Goal: Information Seeking & Learning: Understand process/instructions

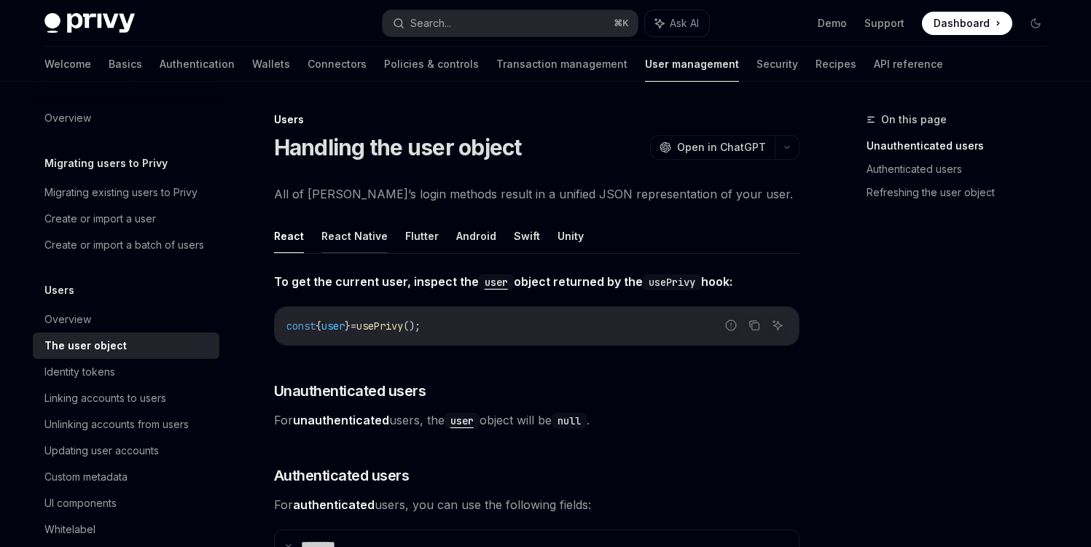
click at [347, 240] on button "React Native" at bounding box center [354, 236] width 66 height 34
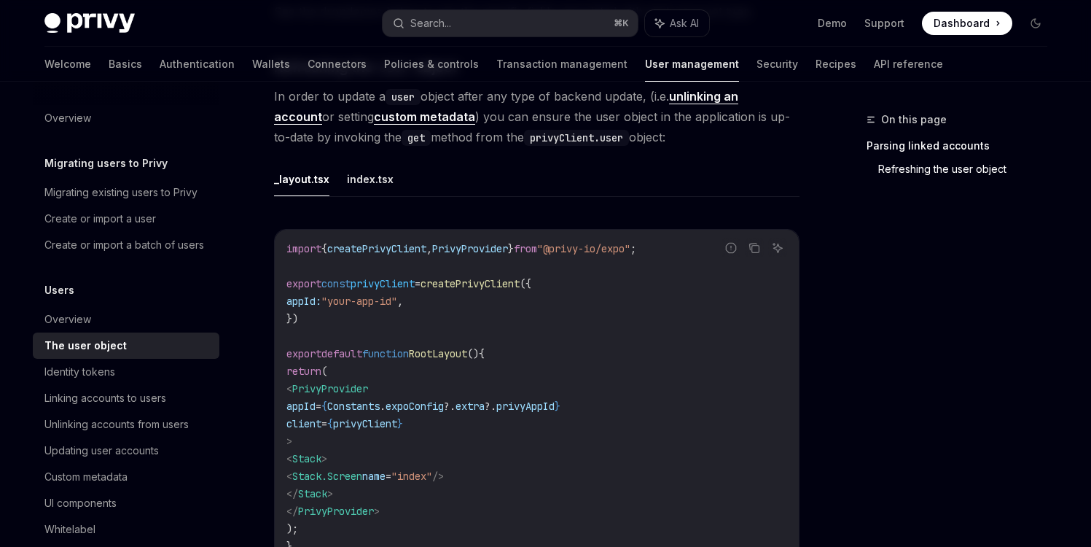
scroll to position [566, 0]
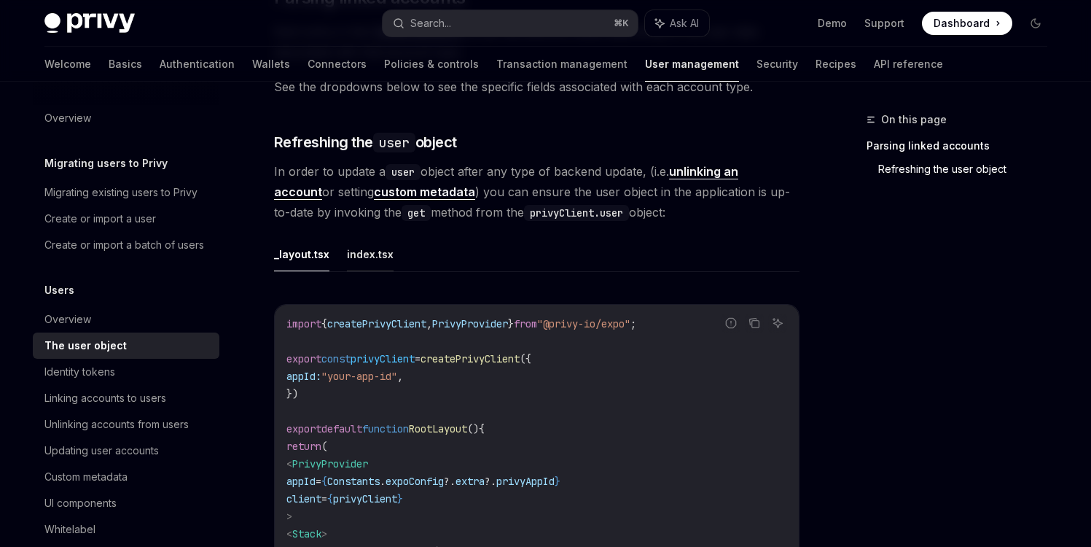
click at [381, 237] on button "index.tsx" at bounding box center [370, 254] width 47 height 34
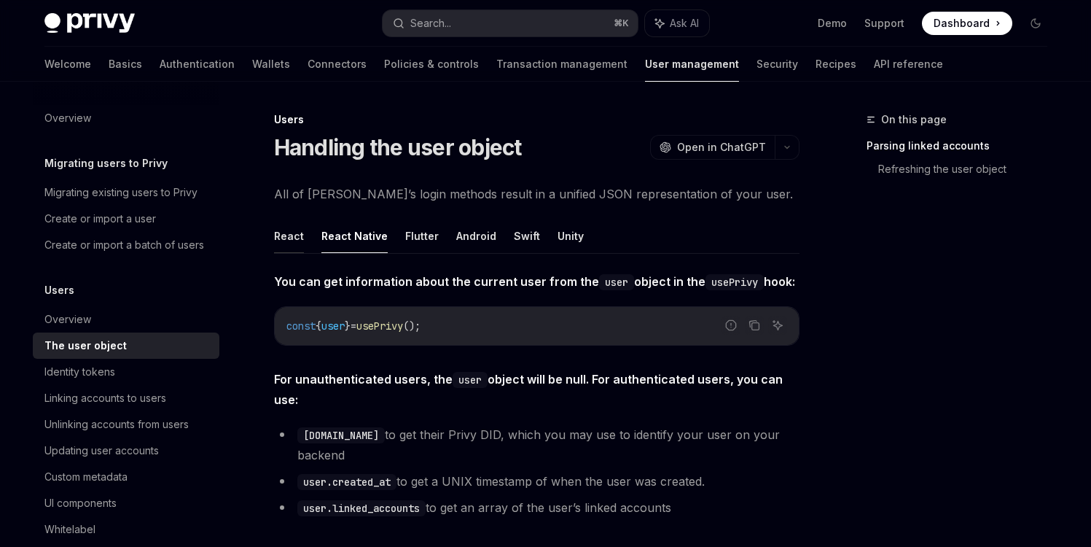
click at [289, 232] on button "React" at bounding box center [289, 236] width 30 height 34
type textarea "*"
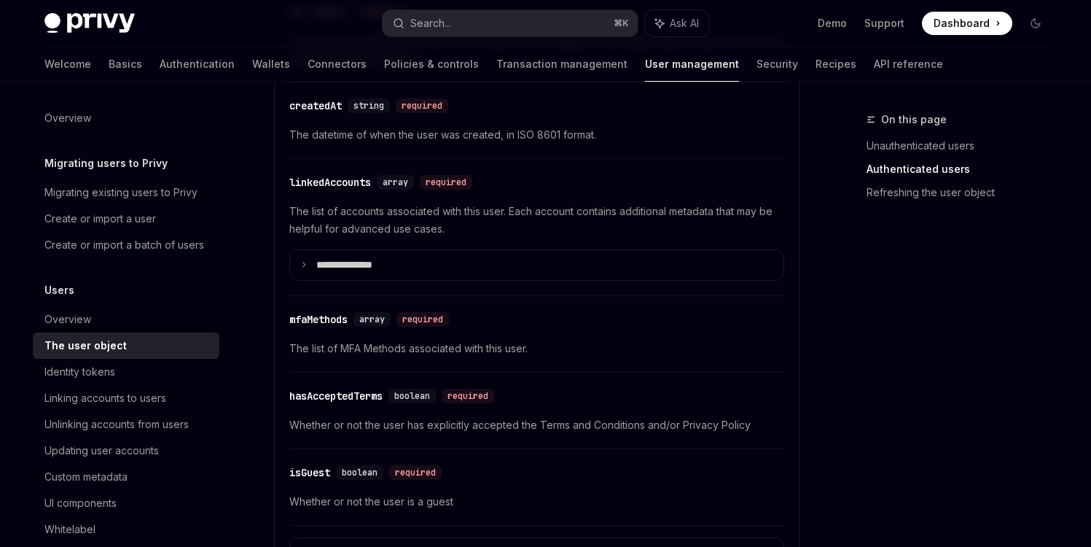
scroll to position [723, 0]
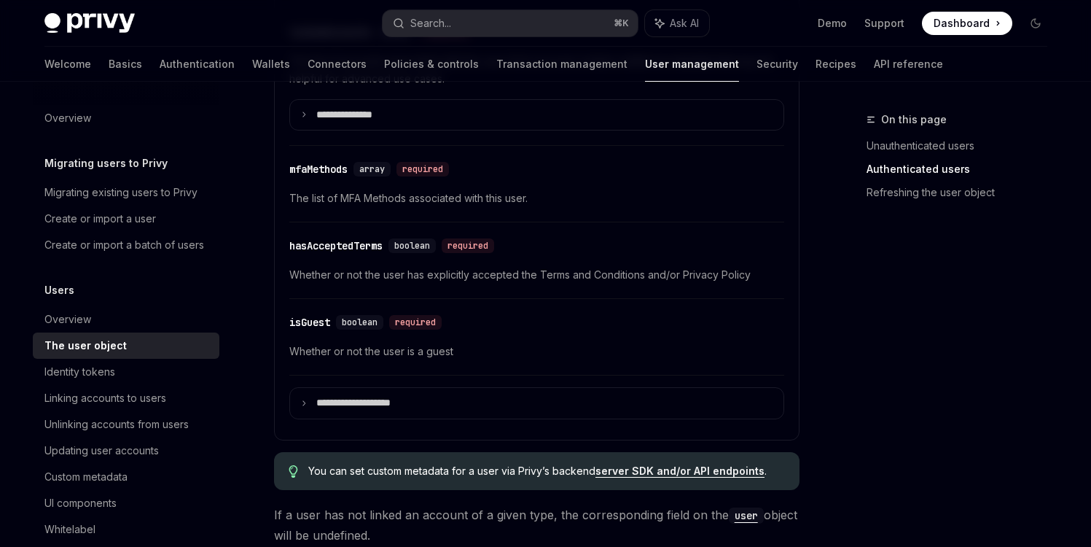
click at [952, 180] on link "Authenticated users" at bounding box center [962, 168] width 192 height 23
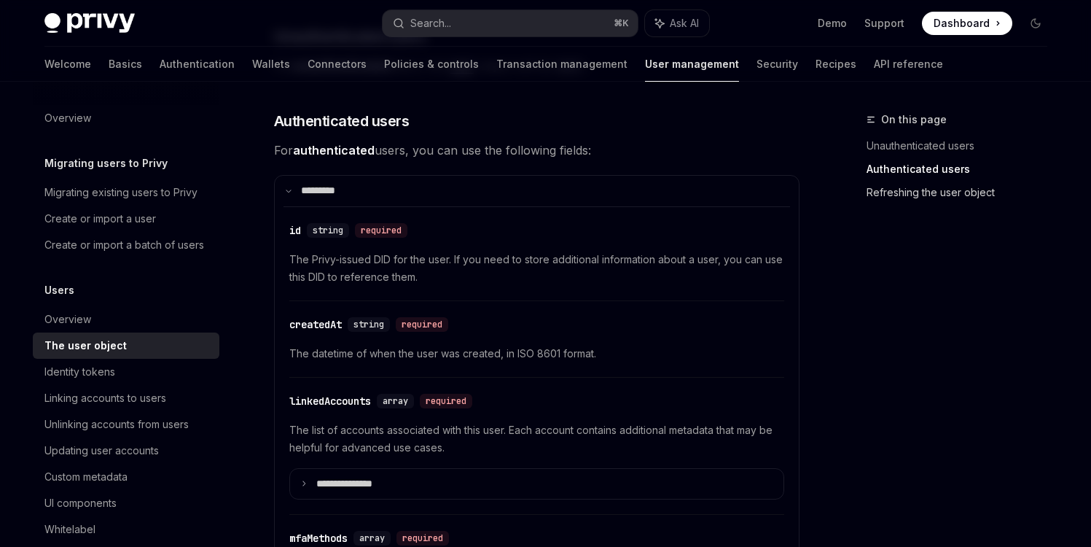
click at [917, 195] on link "Refreshing the user object" at bounding box center [962, 192] width 192 height 23
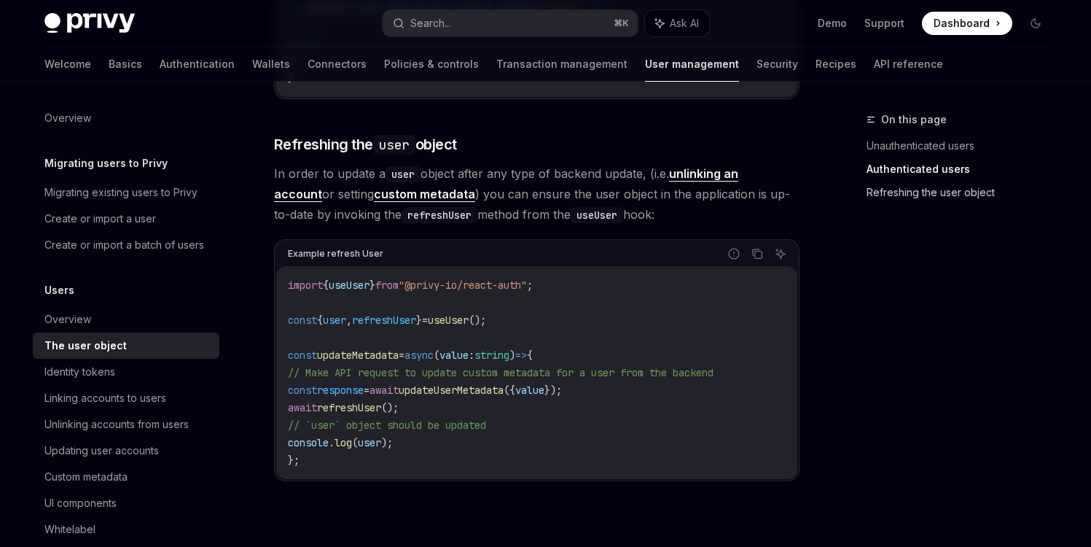
scroll to position [1924, 0]
